Goal: Task Accomplishment & Management: Use online tool/utility

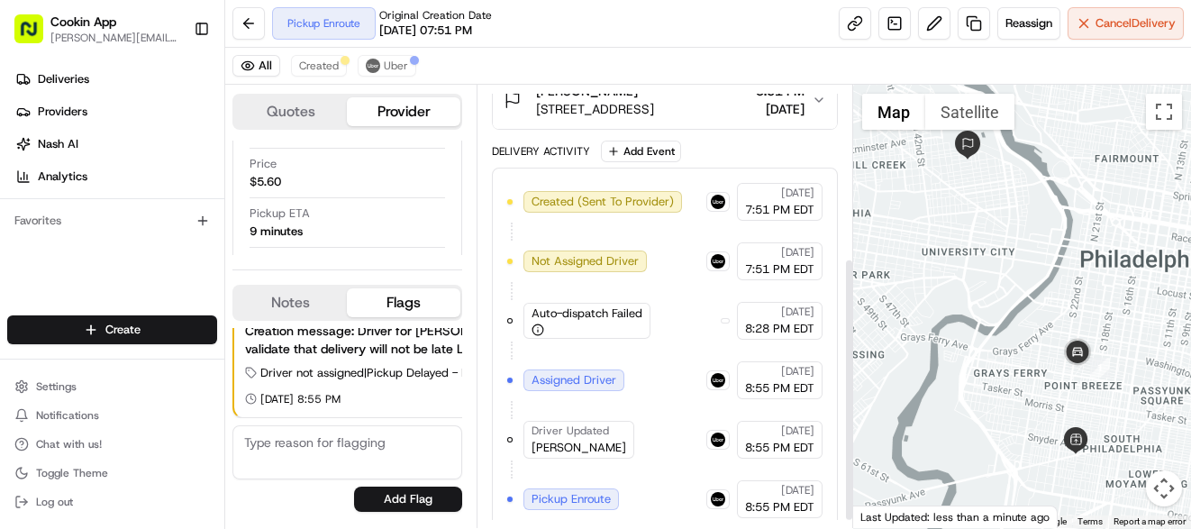
scroll to position [302, 0]
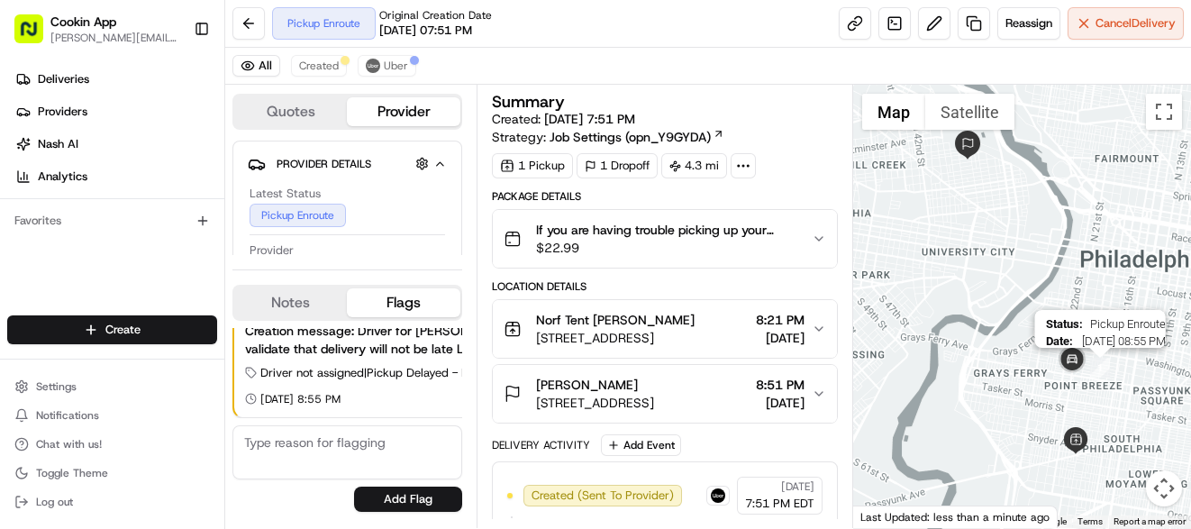
drag, startPoint x: 1095, startPoint y: 369, endPoint x: 1084, endPoint y: 368, distance: 11.7
click at [1090, 368] on img "1" at bounding box center [1100, 368] width 20 height 20
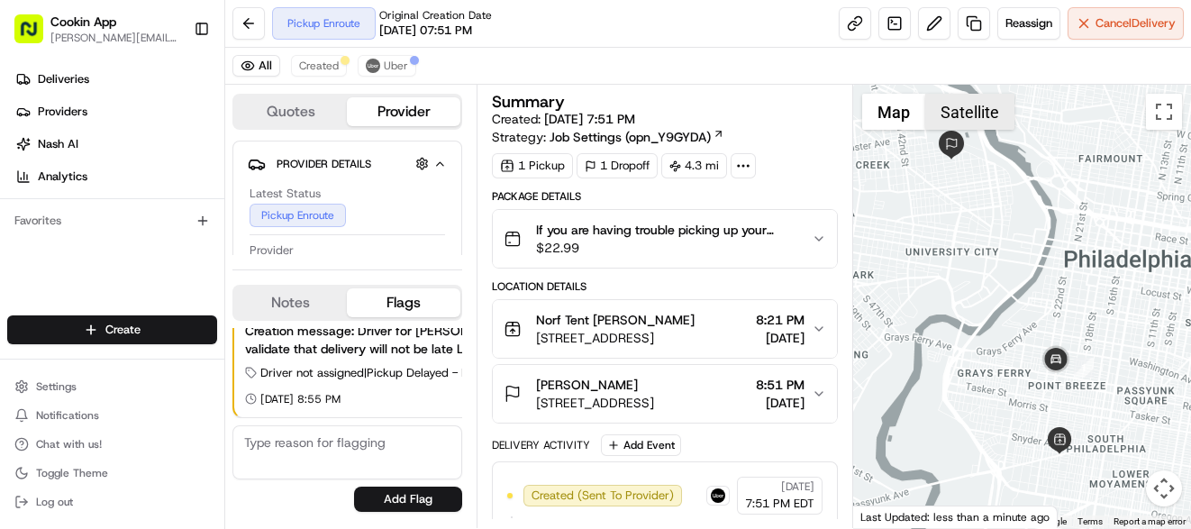
click at [949, 107] on button "Satellite" at bounding box center [969, 112] width 89 height 36
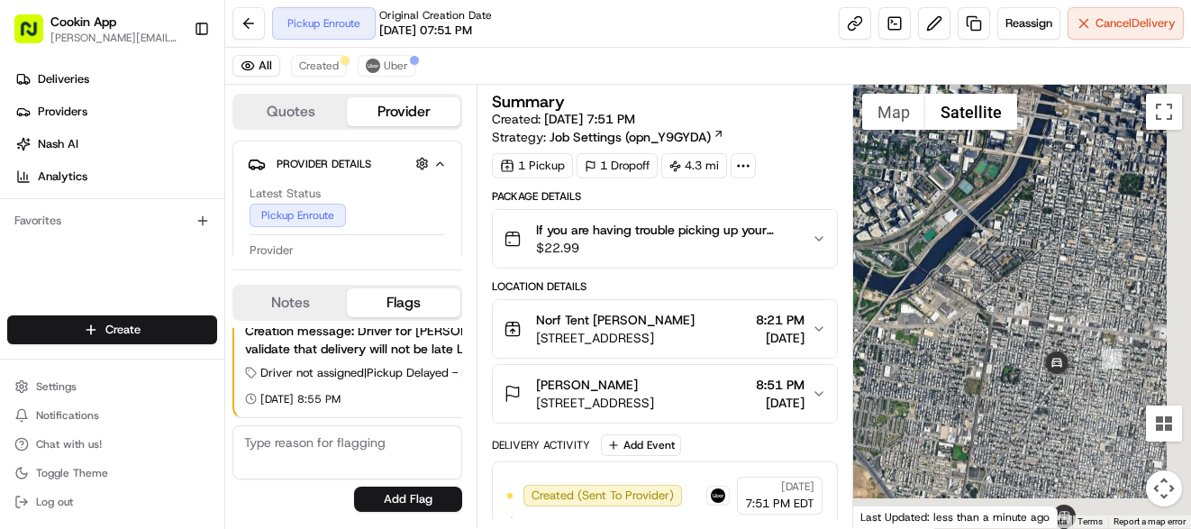
drag, startPoint x: 1011, startPoint y: 405, endPoint x: 977, endPoint y: 296, distance: 114.0
click at [977, 296] on div at bounding box center [1022, 306] width 338 height 443
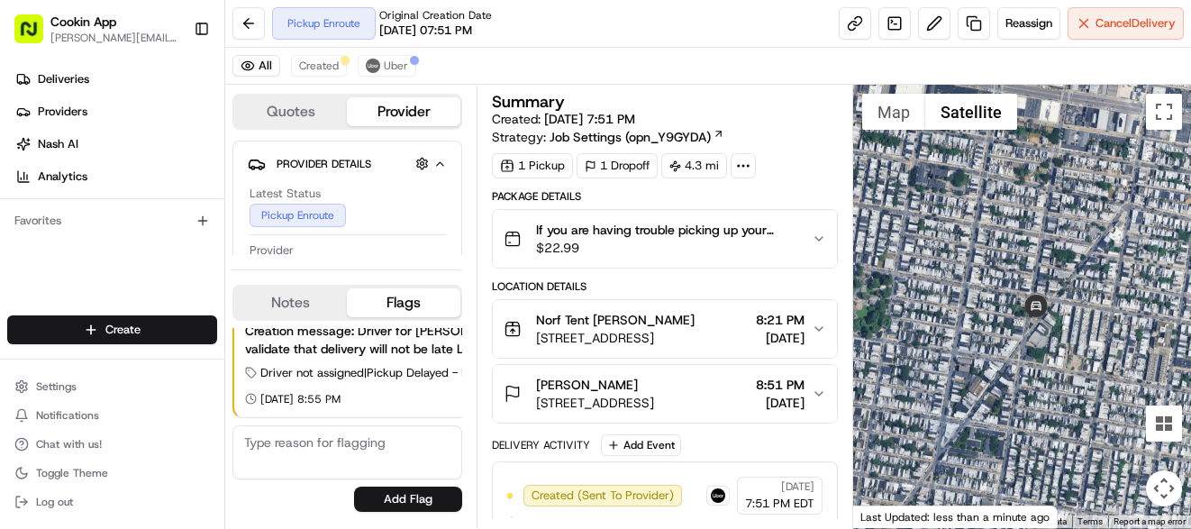
drag, startPoint x: 1038, startPoint y: 383, endPoint x: 967, endPoint y: 270, distance: 133.2
click at [967, 270] on div at bounding box center [1022, 306] width 338 height 443
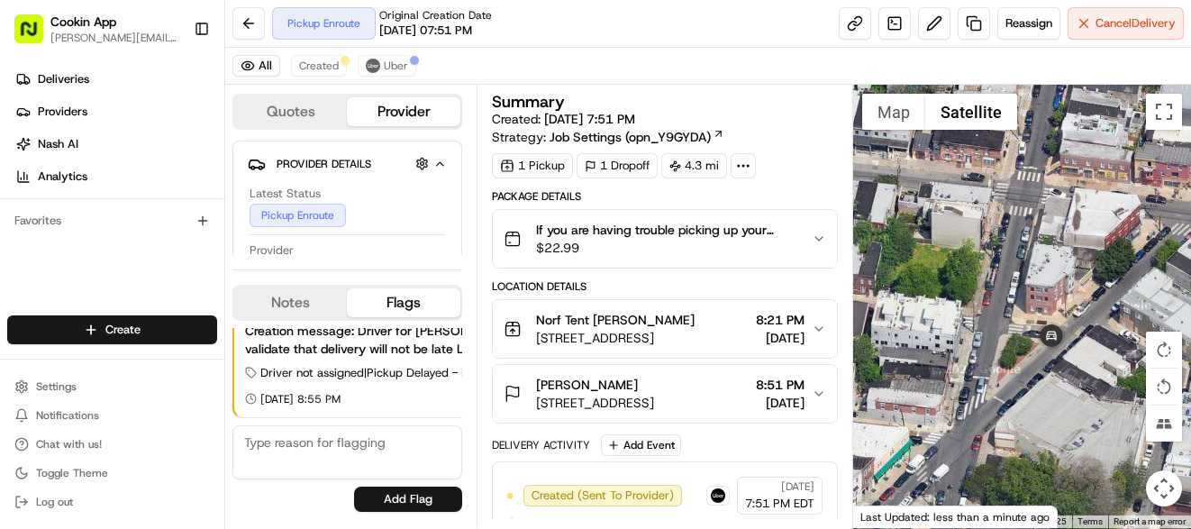
drag, startPoint x: 1045, startPoint y: 357, endPoint x: 980, endPoint y: 306, distance: 82.2
click at [980, 306] on div at bounding box center [1022, 306] width 338 height 443
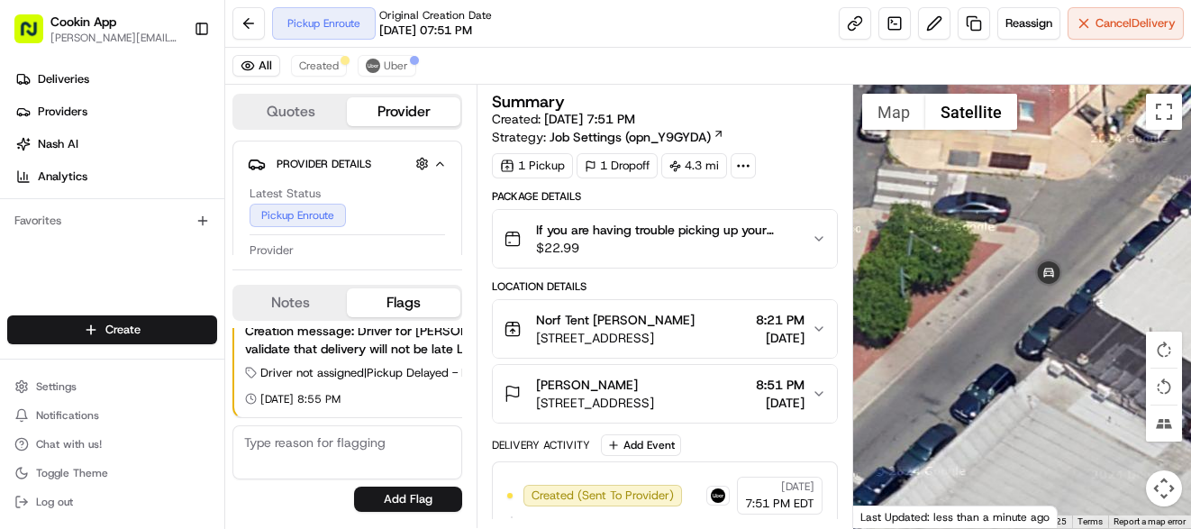
drag, startPoint x: 1061, startPoint y: 359, endPoint x: 973, endPoint y: 318, distance: 97.5
click at [973, 318] on div at bounding box center [1022, 306] width 338 height 443
click at [307, 63] on span "Created" at bounding box center [319, 66] width 40 height 14
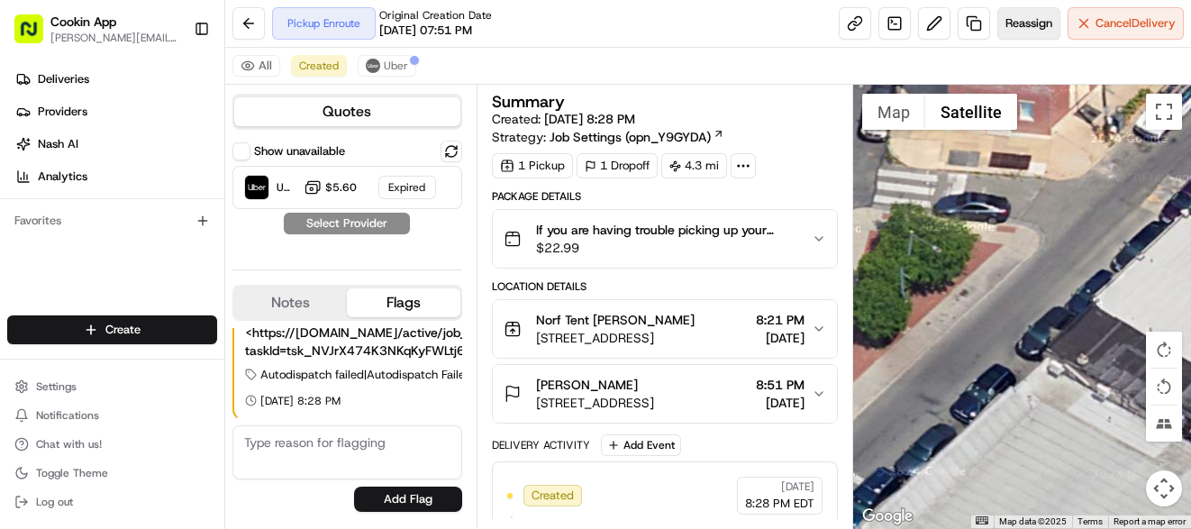
click at [1029, 23] on span "Reassign" at bounding box center [1028, 23] width 47 height 16
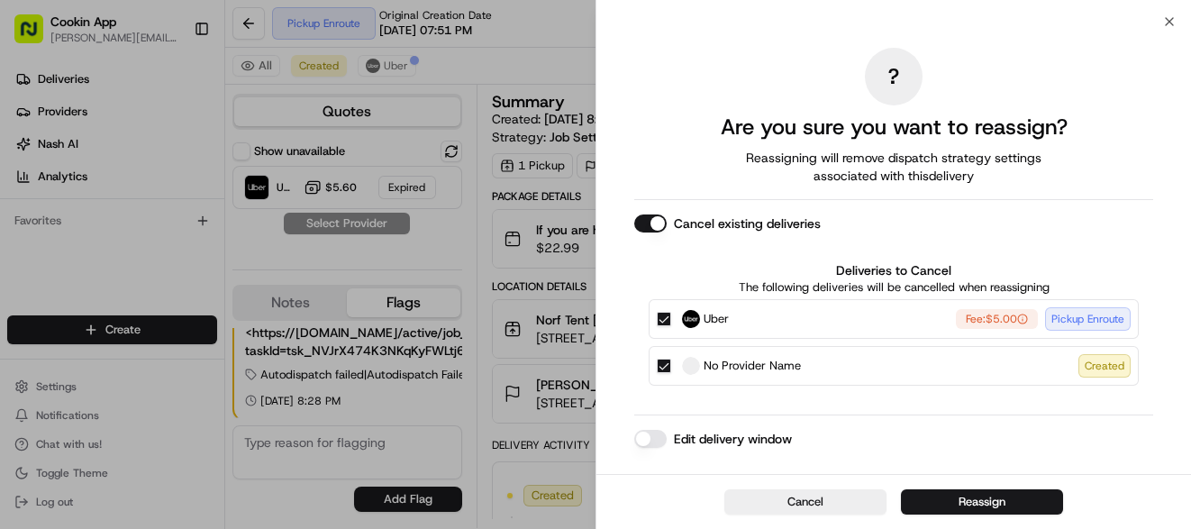
click at [641, 227] on button "Cancel existing deliveries" at bounding box center [650, 223] width 32 height 18
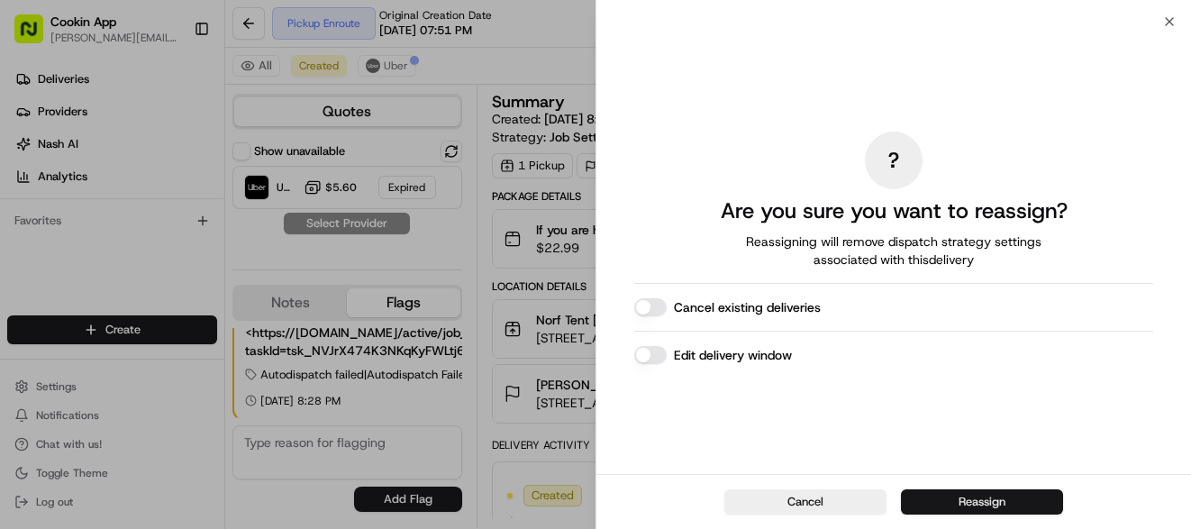
click at [974, 500] on button "Reassign" at bounding box center [982, 501] width 162 height 25
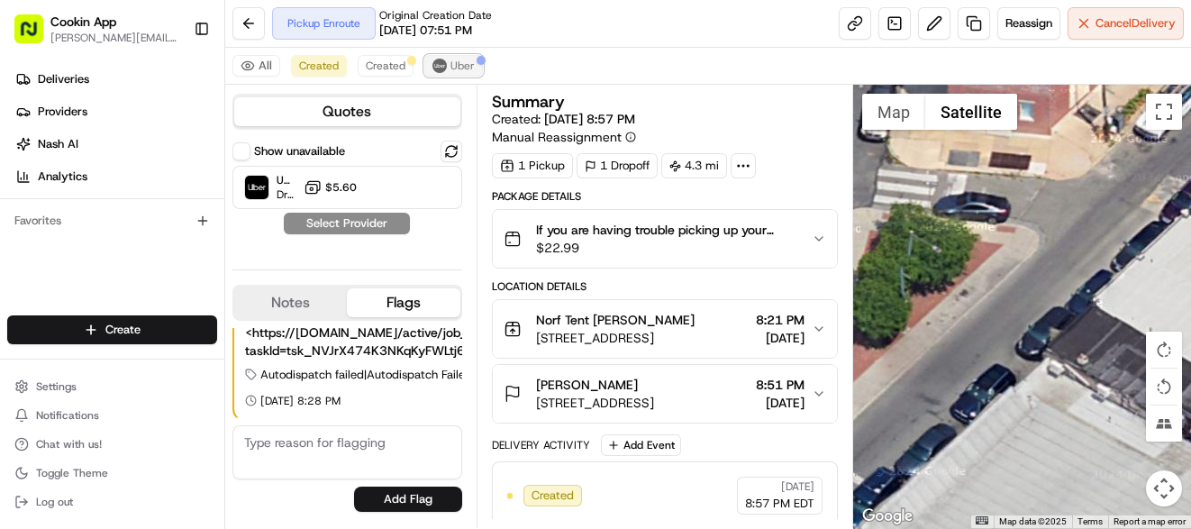
click at [451, 66] on span "Uber" at bounding box center [462, 66] width 24 height 14
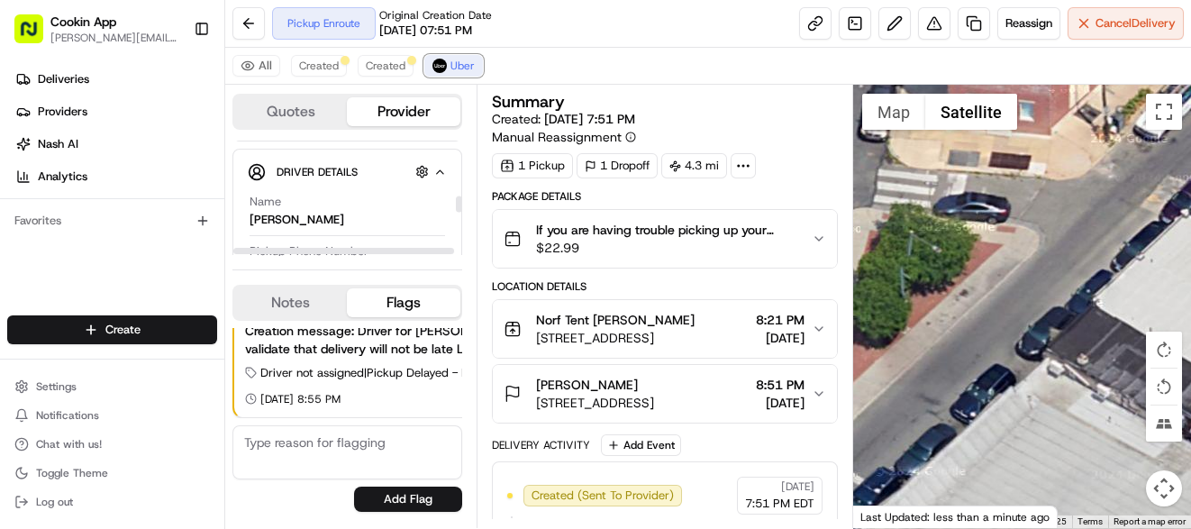
scroll to position [480, 0]
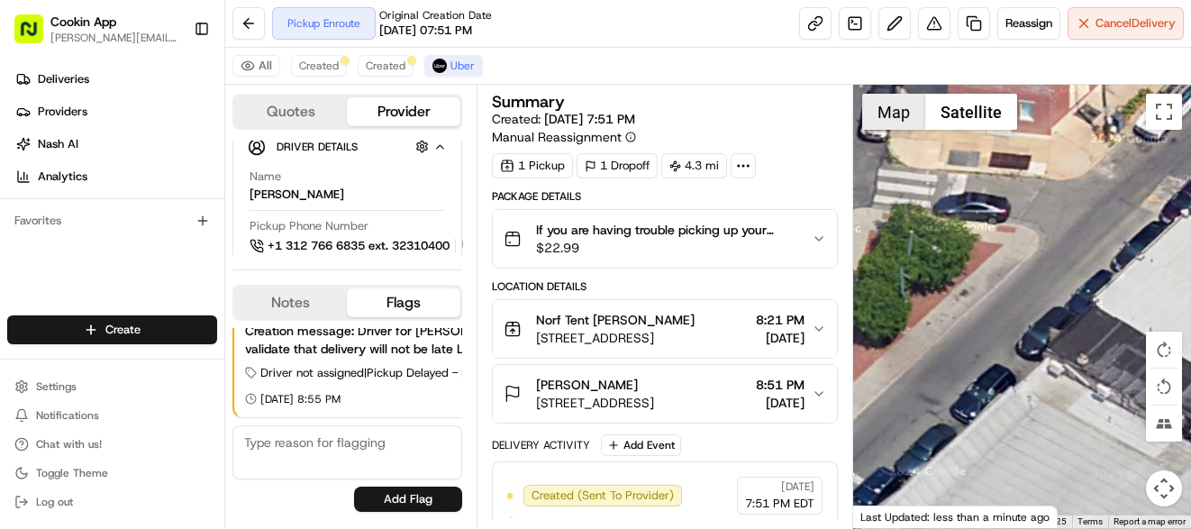
click at [882, 114] on button "Map" at bounding box center [893, 112] width 63 height 36
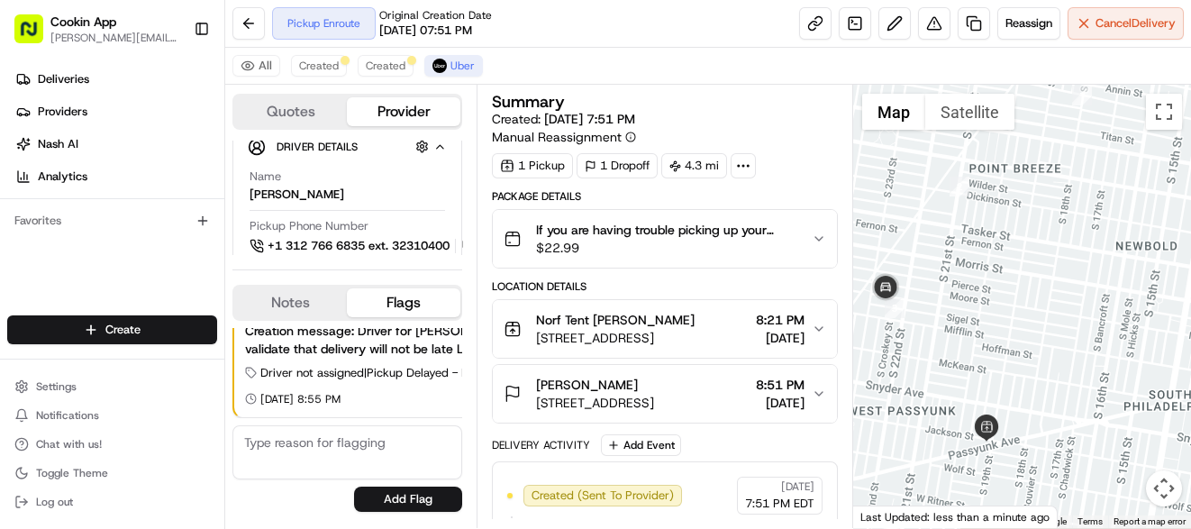
drag, startPoint x: 975, startPoint y: 396, endPoint x: 969, endPoint y: 311, distance: 85.8
click at [968, 312] on div at bounding box center [1022, 306] width 338 height 443
